Goal: Information Seeking & Learning: Compare options

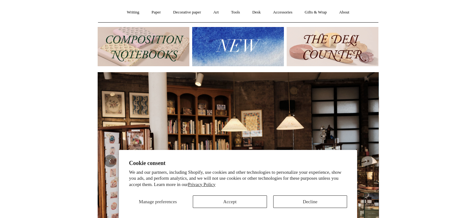
scroll to position [75, 0]
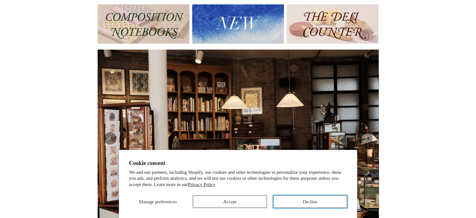
click at [284, 201] on button "Decline" at bounding box center [310, 201] width 74 height 13
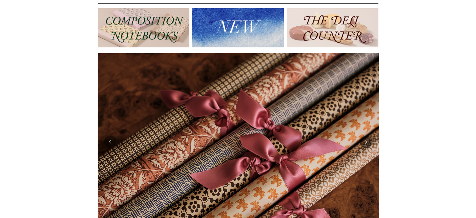
scroll to position [71, 0]
click at [112, 140] on button "Previous" at bounding box center [110, 142] width 13 height 13
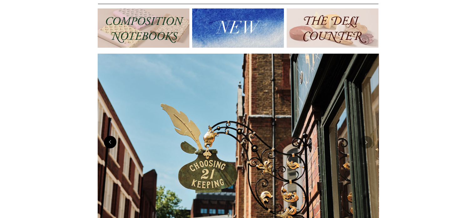
click at [112, 141] on button "Previous" at bounding box center [110, 142] width 13 height 13
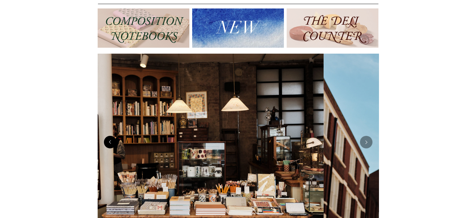
scroll to position [0, 0]
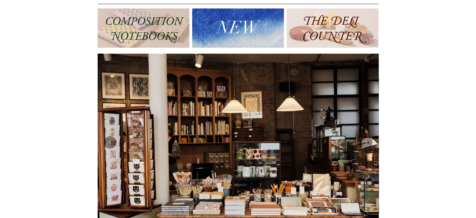
click at [382, 124] on div at bounding box center [238, 142] width 291 height 186
click at [389, 133] on div at bounding box center [238, 142] width 313 height 186
click at [392, 147] on div at bounding box center [238, 142] width 313 height 186
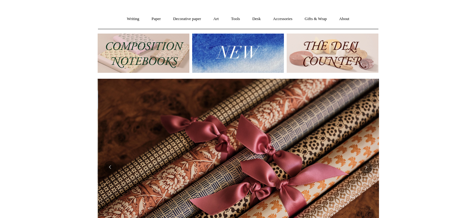
scroll to position [0, 563]
click at [109, 169] on button "Previous" at bounding box center [110, 167] width 13 height 13
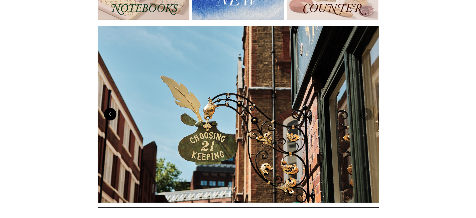
scroll to position [100, 0]
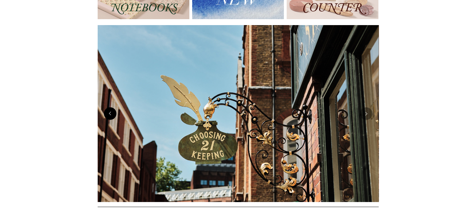
click at [110, 117] on button "Previous" at bounding box center [110, 113] width 13 height 13
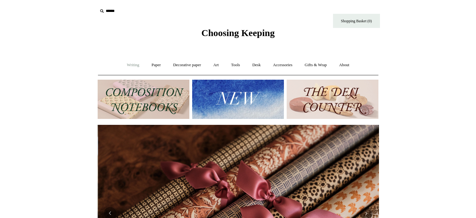
scroll to position [0, 563]
click at [140, 110] on img at bounding box center [144, 99] width 92 height 39
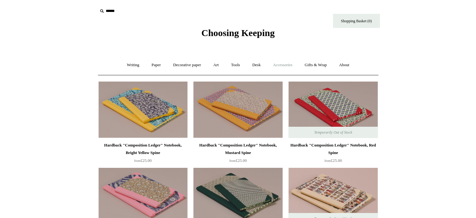
click at [279, 63] on link "Accessories +" at bounding box center [283, 65] width 31 height 17
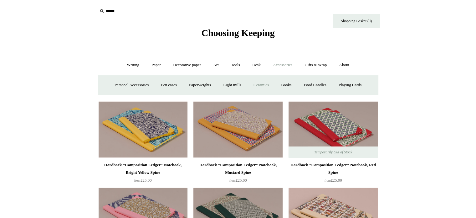
click at [263, 85] on link "Ceramics +" at bounding box center [261, 85] width 27 height 17
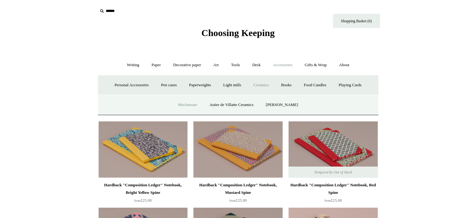
click at [189, 105] on link "Mochaware" at bounding box center [187, 104] width 30 height 17
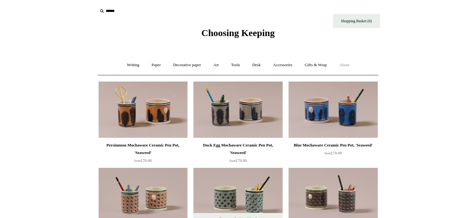
click at [350, 66] on link "About +" at bounding box center [345, 65] width 22 height 17
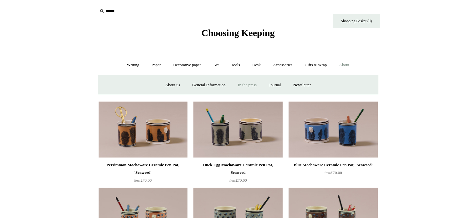
click at [248, 83] on link "In the press" at bounding box center [247, 85] width 30 height 17
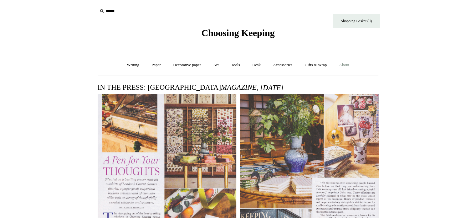
click at [348, 62] on link "About +" at bounding box center [345, 65] width 22 height 17
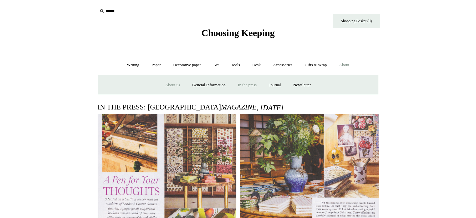
click at [164, 84] on link "About us" at bounding box center [173, 85] width 26 height 17
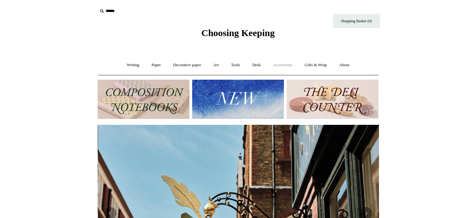
scroll to position [0, 281]
click at [262, 63] on link "Desk +" at bounding box center [257, 65] width 20 height 17
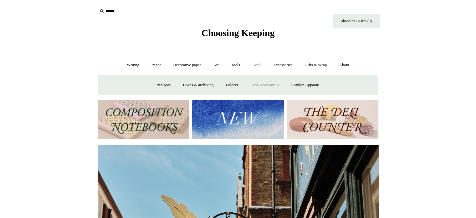
click at [261, 85] on link "Desk Accessories" at bounding box center [265, 85] width 40 height 17
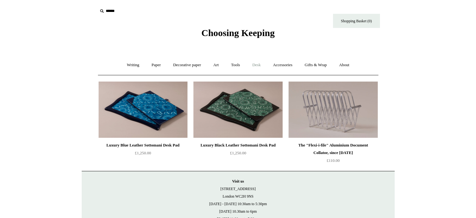
click at [260, 65] on link "Desk +" at bounding box center [257, 65] width 20 height 17
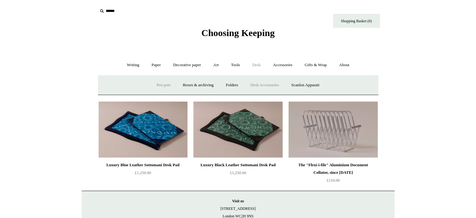
click at [160, 83] on link "Pen pots" at bounding box center [163, 85] width 25 height 17
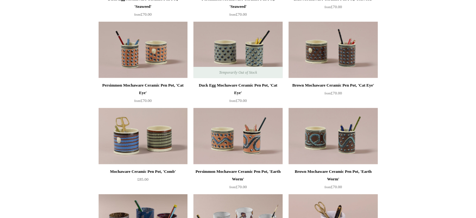
scroll to position [318, 0]
click at [325, 169] on div "Brown Mochaware Ceramic Pen Pot, 'Earth Worm'" at bounding box center [333, 175] width 86 height 15
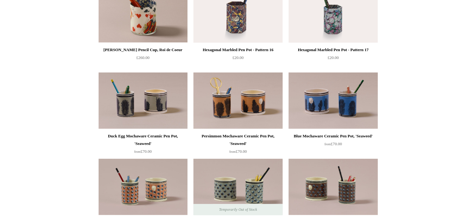
scroll to position [181, 0]
click at [157, 96] on img at bounding box center [143, 101] width 89 height 56
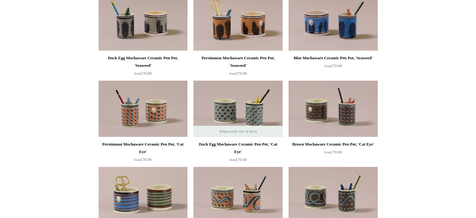
scroll to position [260, 0]
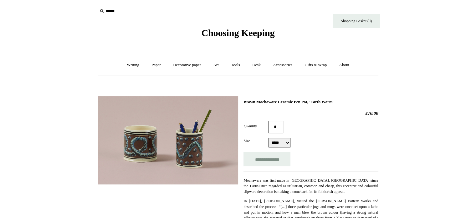
click at [164, 155] on img at bounding box center [168, 140] width 140 height 88
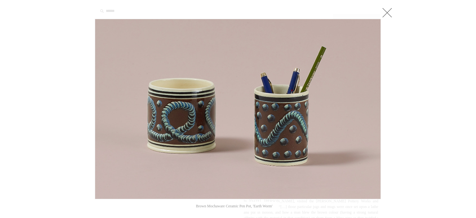
click at [385, 12] on link at bounding box center [387, 12] width 13 height 13
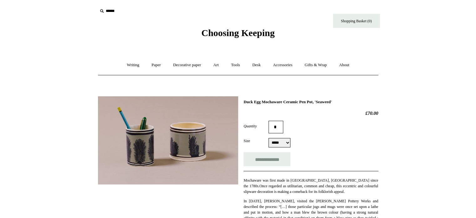
click at [153, 167] on img at bounding box center [168, 140] width 140 height 88
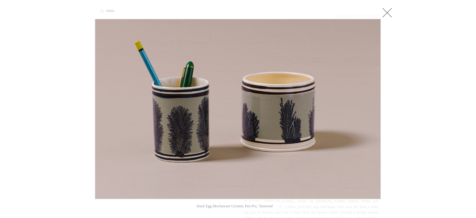
click at [388, 12] on link at bounding box center [387, 12] width 13 height 13
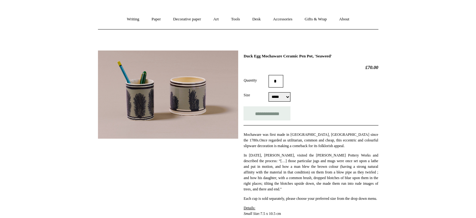
scroll to position [45, 0]
